Goal: Navigation & Orientation: Find specific page/section

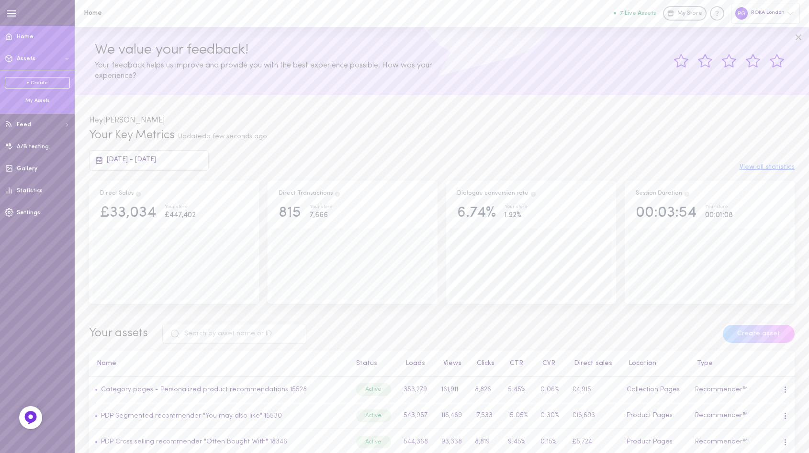
click at [34, 63] on button "Assets" at bounding box center [37, 59] width 75 height 22
click at [32, 61] on span "Assets" at bounding box center [26, 59] width 19 height 6
click at [38, 59] on button "Assets" at bounding box center [37, 59] width 75 height 22
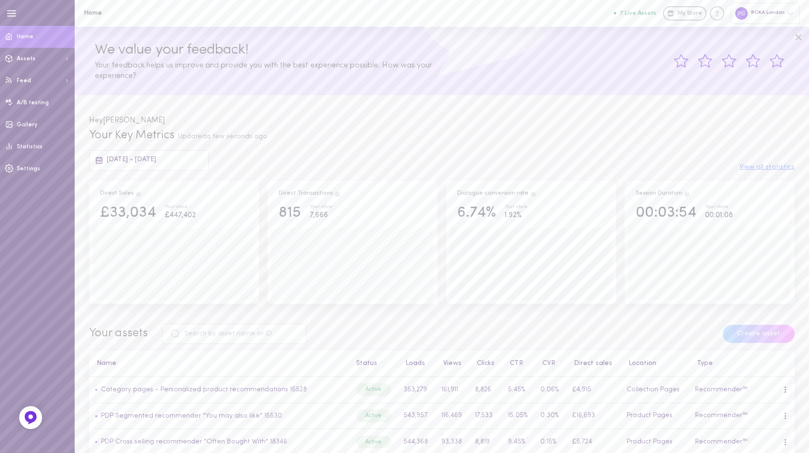
click at [46, 35] on link "Home" at bounding box center [37, 37] width 75 height 22
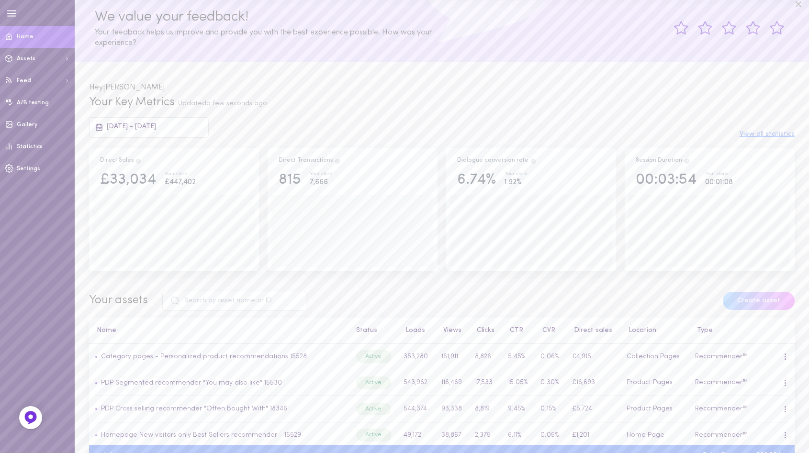
scroll to position [11, 0]
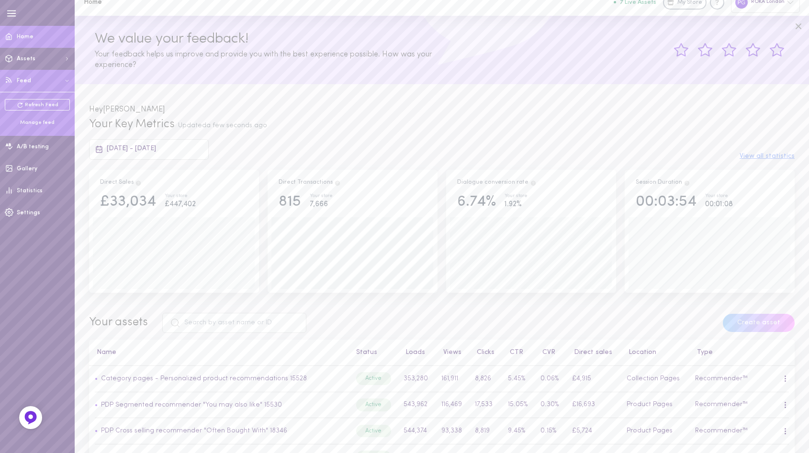
click at [28, 80] on span "Feed" at bounding box center [24, 81] width 14 height 6
click at [28, 122] on div "Manage feed" at bounding box center [37, 122] width 65 height 7
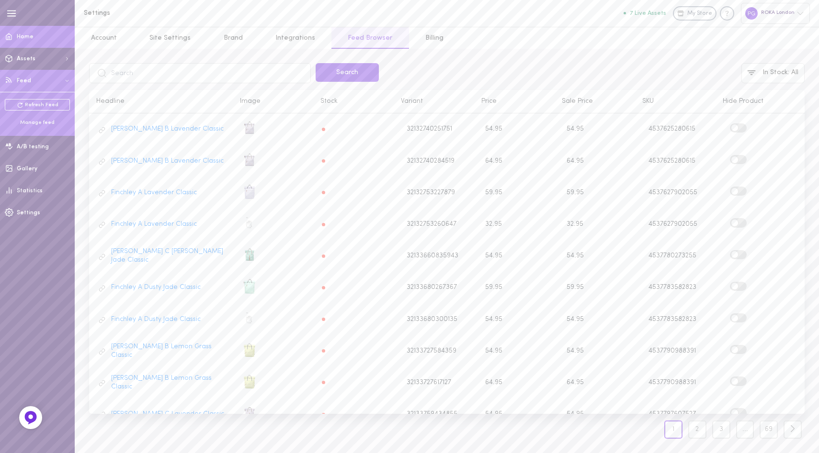
click at [31, 40] on link "Home" at bounding box center [37, 37] width 75 height 22
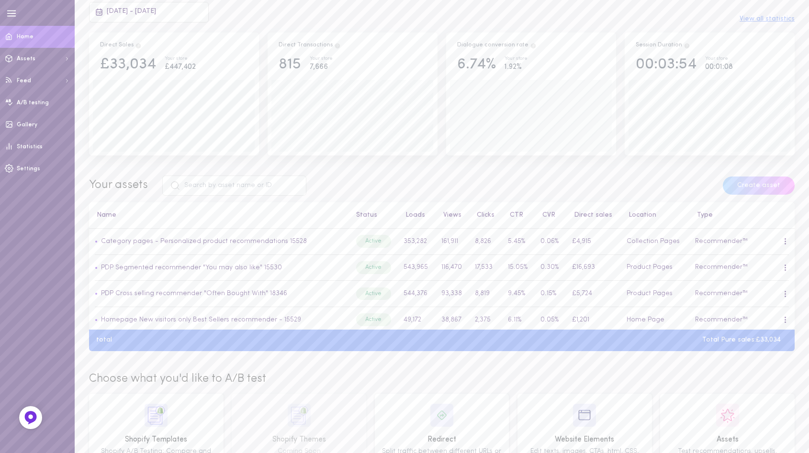
scroll to position [201, 0]
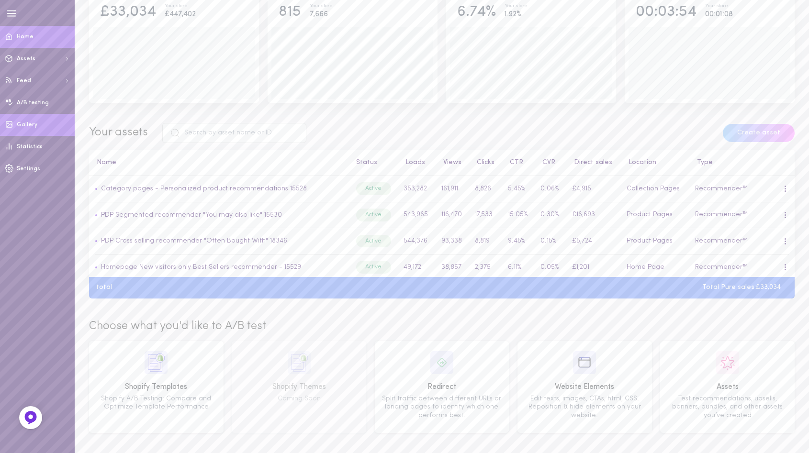
click at [33, 125] on span "Gallery" at bounding box center [27, 125] width 21 height 6
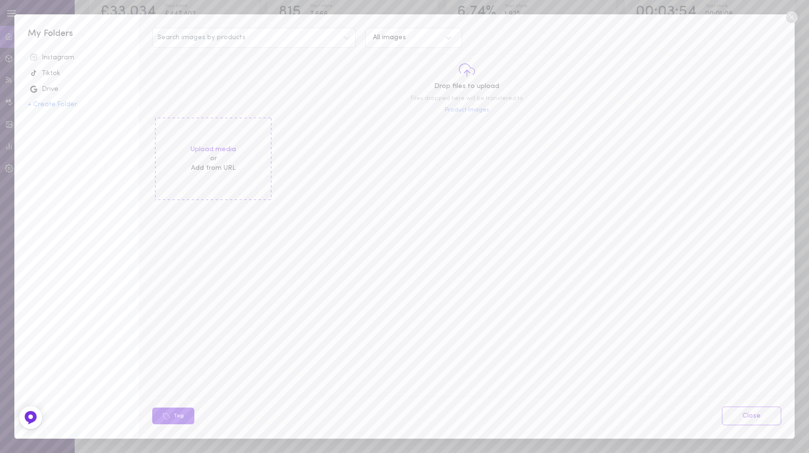
click at [791, 16] on icon at bounding box center [792, 17] width 14 height 14
